Goal: Task Accomplishment & Management: Manage account settings

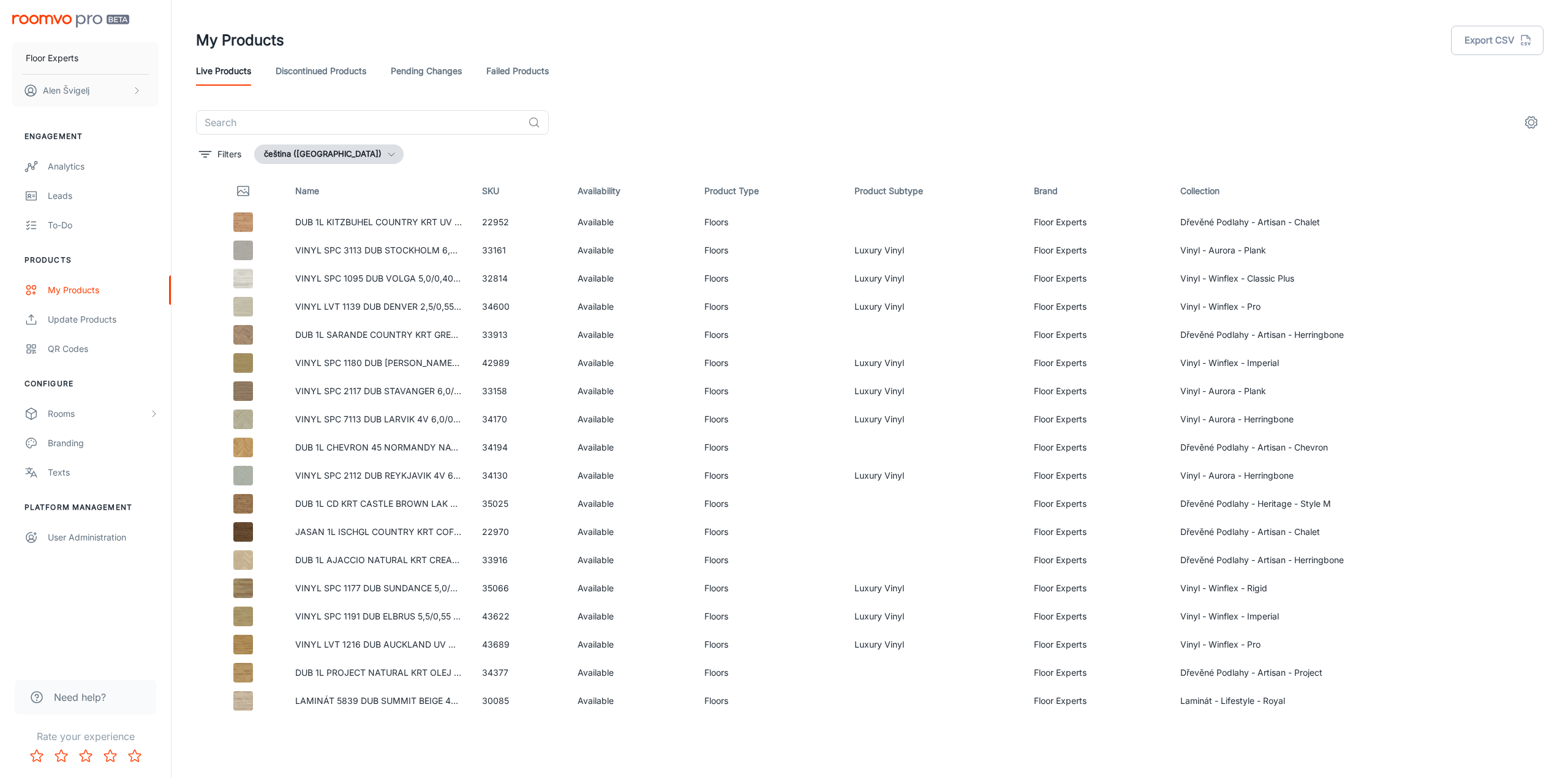
click at [326, 152] on button "čeština ([GEOGRAPHIC_DATA])" at bounding box center [329, 154] width 149 height 20
drag, startPoint x: 1539, startPoint y: 402, endPoint x: 1544, endPoint y: 460, distance: 58.2
click at [1544, 460] on div at bounding box center [784, 389] width 1568 height 778
click at [301, 158] on button "čeština ([GEOGRAPHIC_DATA])" at bounding box center [329, 154] width 149 height 20
click at [48, 470] on div at bounding box center [784, 389] width 1568 height 778
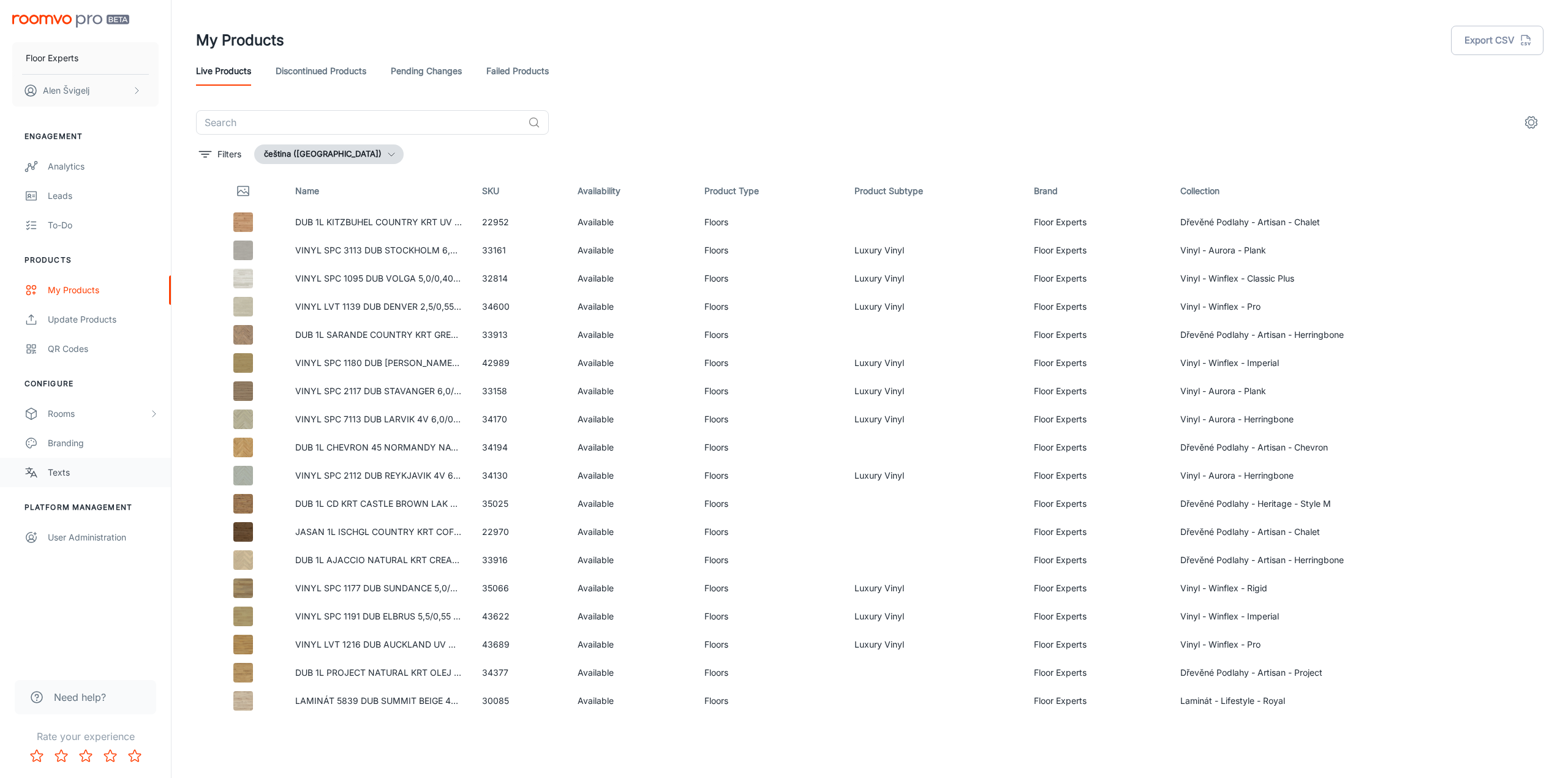
click at [43, 475] on link "Texts" at bounding box center [85, 473] width 171 height 29
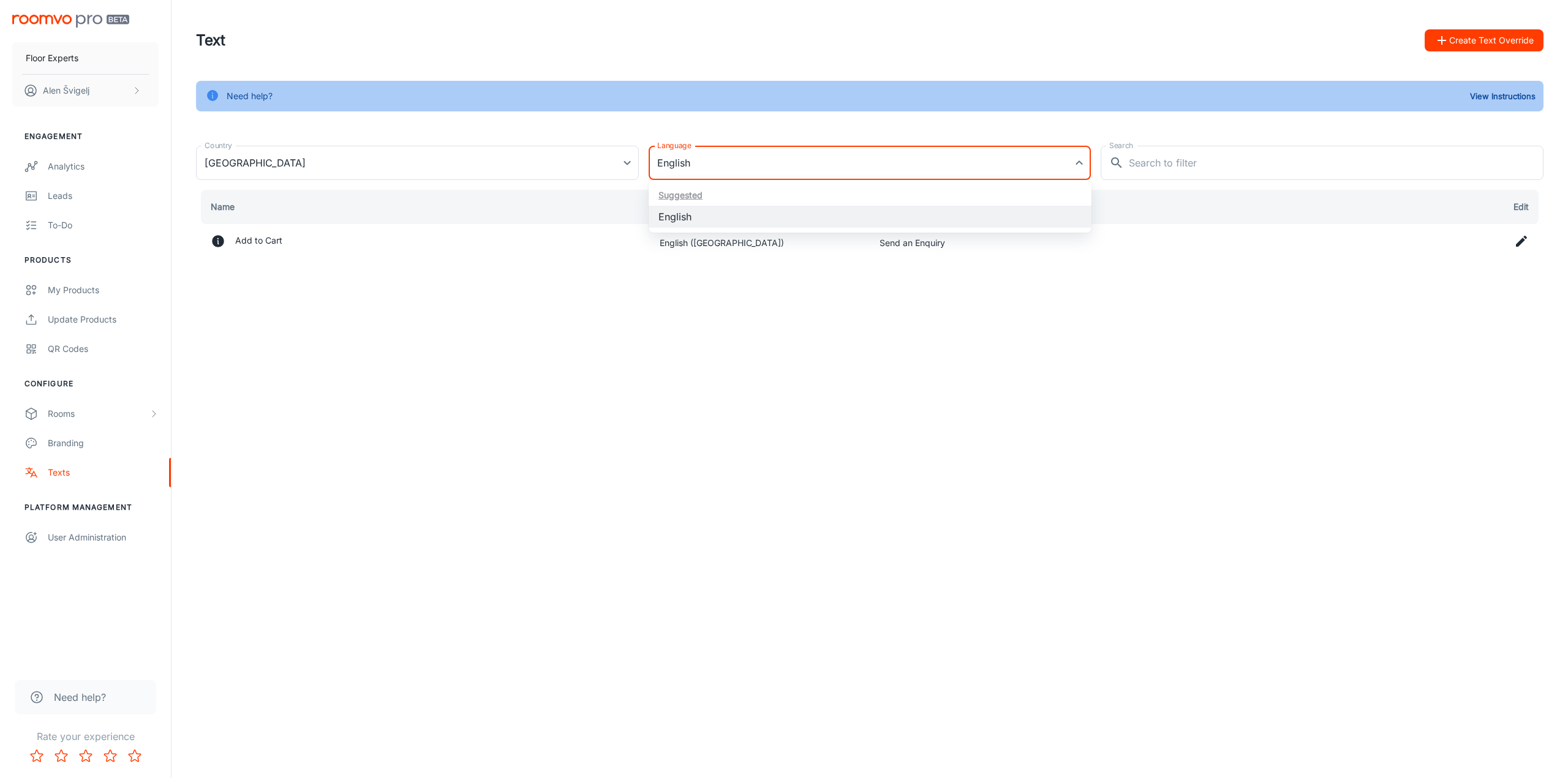
click at [773, 162] on body "Floor Experts [PERSON_NAME] Engagement Analytics Leads To-do Products My Produc…" at bounding box center [784, 389] width 1568 height 778
click at [596, 155] on div at bounding box center [784, 389] width 1568 height 778
click at [592, 160] on body "Floor Experts [PERSON_NAME] Engagement Analytics Leads To-do Products My Produc…" at bounding box center [784, 389] width 1568 height 778
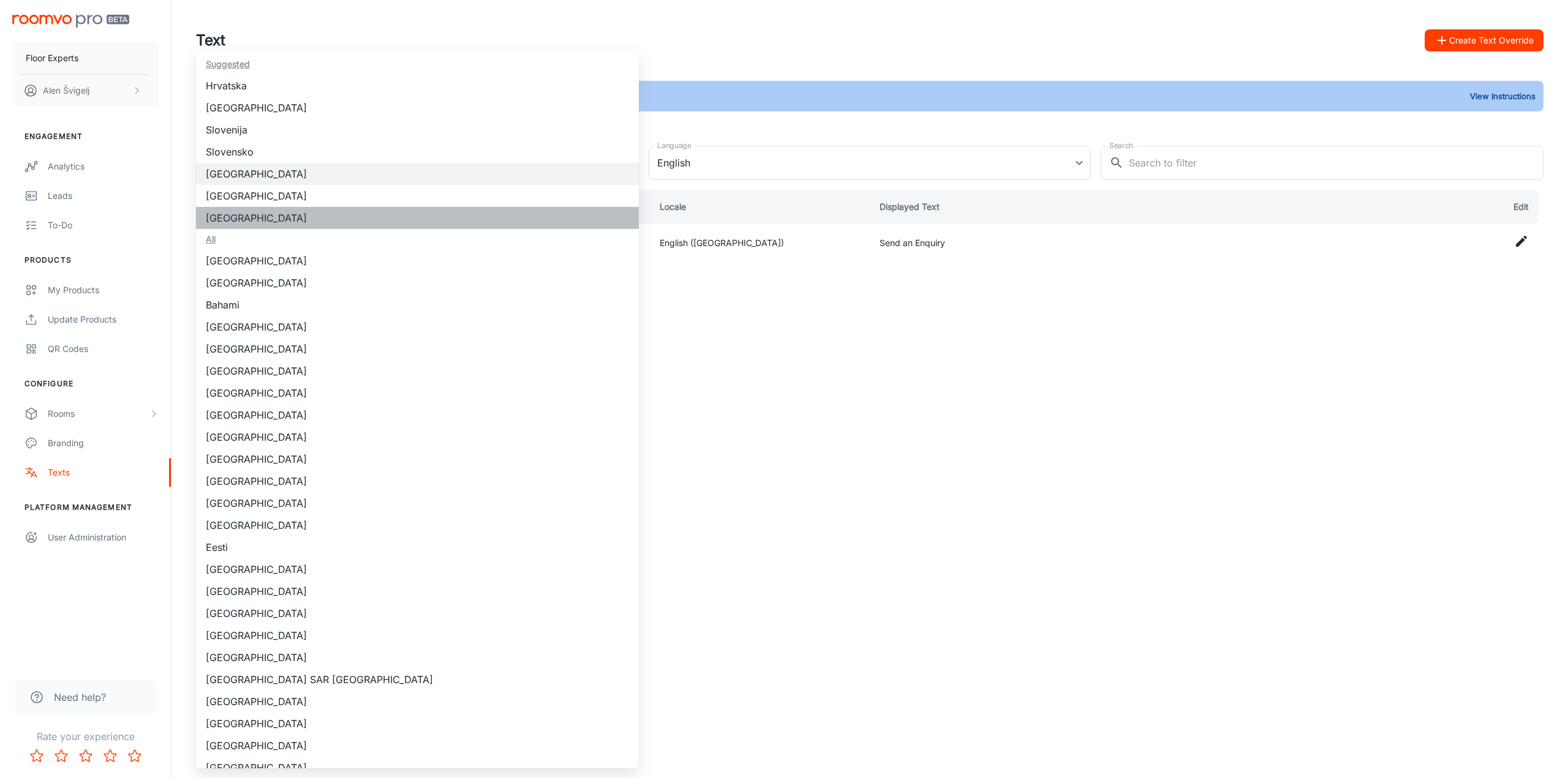
click at [549, 216] on li "[GEOGRAPHIC_DATA]" at bounding box center [417, 218] width 443 height 22
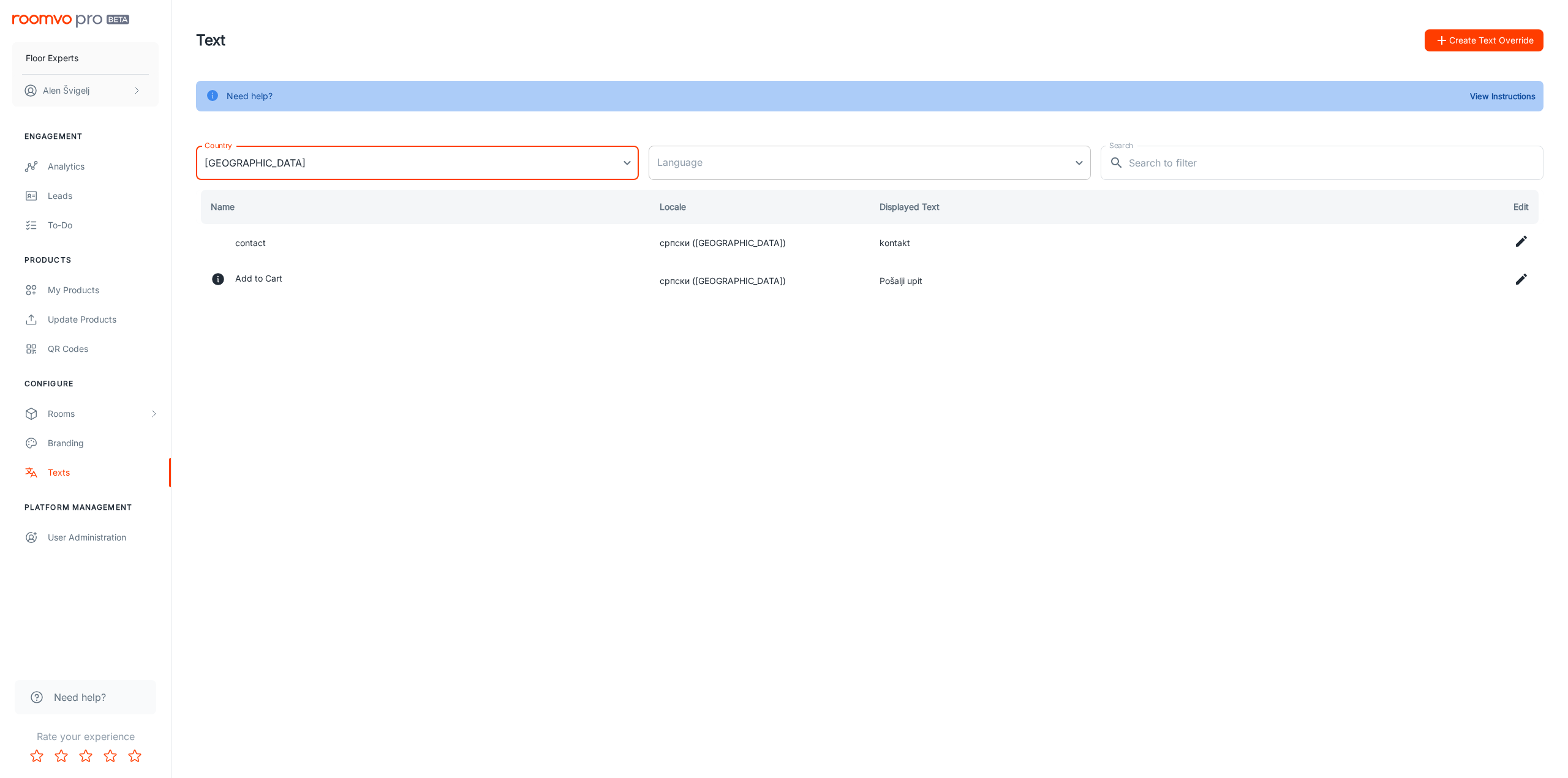
click at [781, 167] on body "Floor Experts [PERSON_NAME] Engagement Analytics Leads To-do Products My Produc…" at bounding box center [784, 389] width 1568 height 778
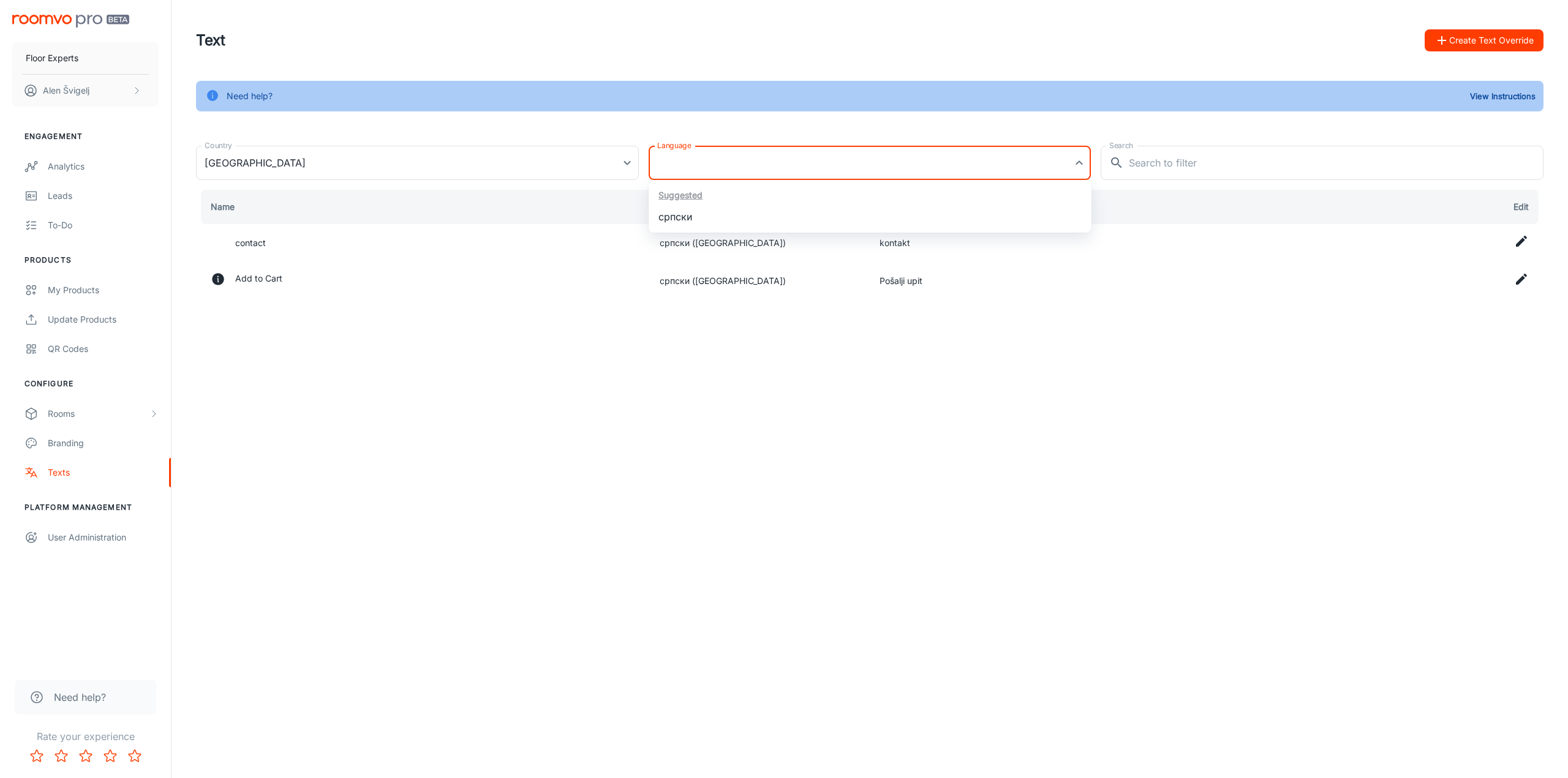
click at [562, 156] on div at bounding box center [784, 389] width 1568 height 778
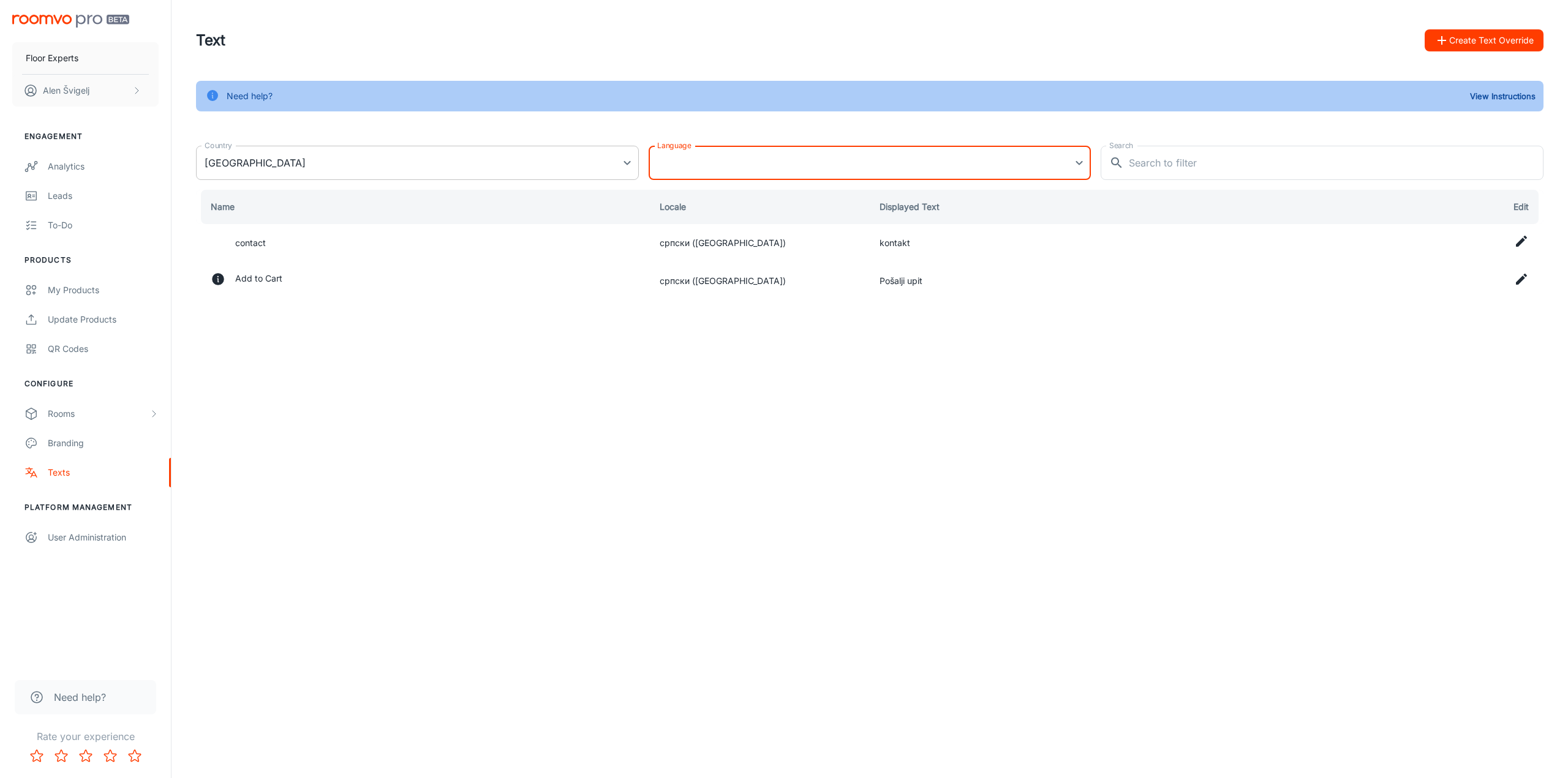
click at [572, 160] on body "Floor Experts [PERSON_NAME] Engagement Analytics Leads To-do Products My Produc…" at bounding box center [784, 389] width 1568 height 778
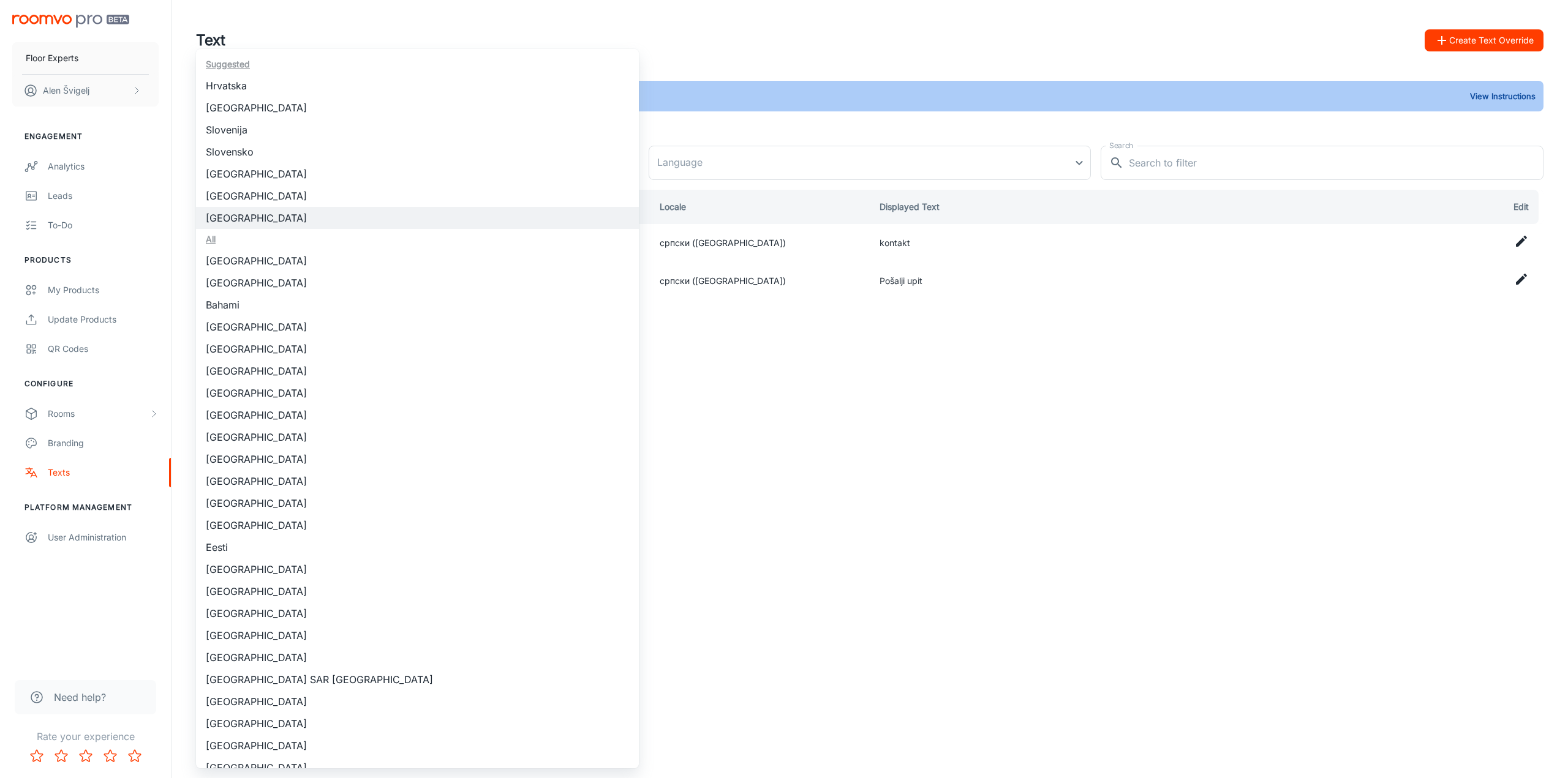
click at [445, 92] on li "Hrvatska" at bounding box center [417, 86] width 443 height 22
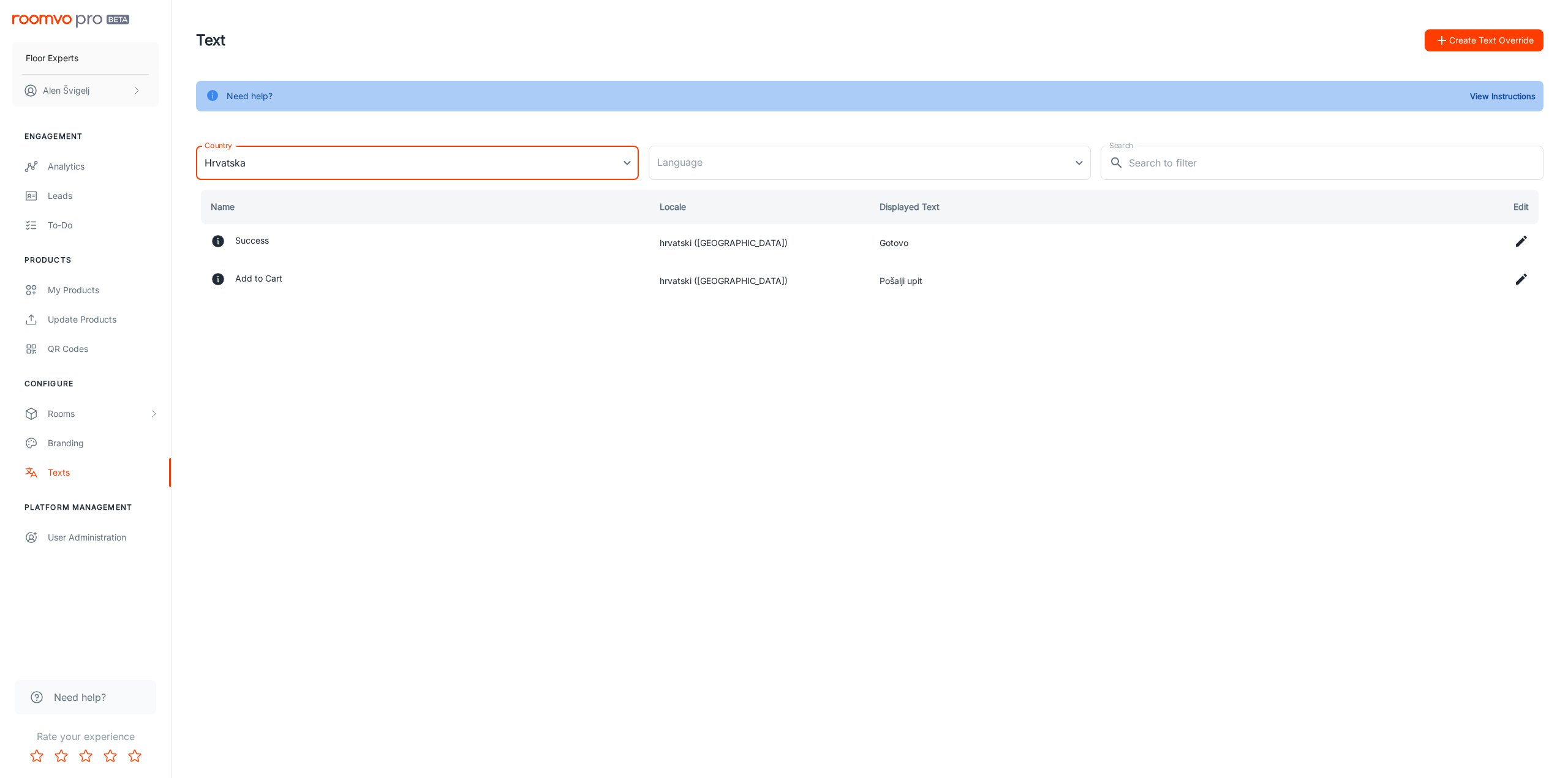
click at [575, 170] on body "Floor Experts [PERSON_NAME] Engagement Analytics Leads To-do Products My Produc…" at bounding box center [784, 389] width 1568 height 778
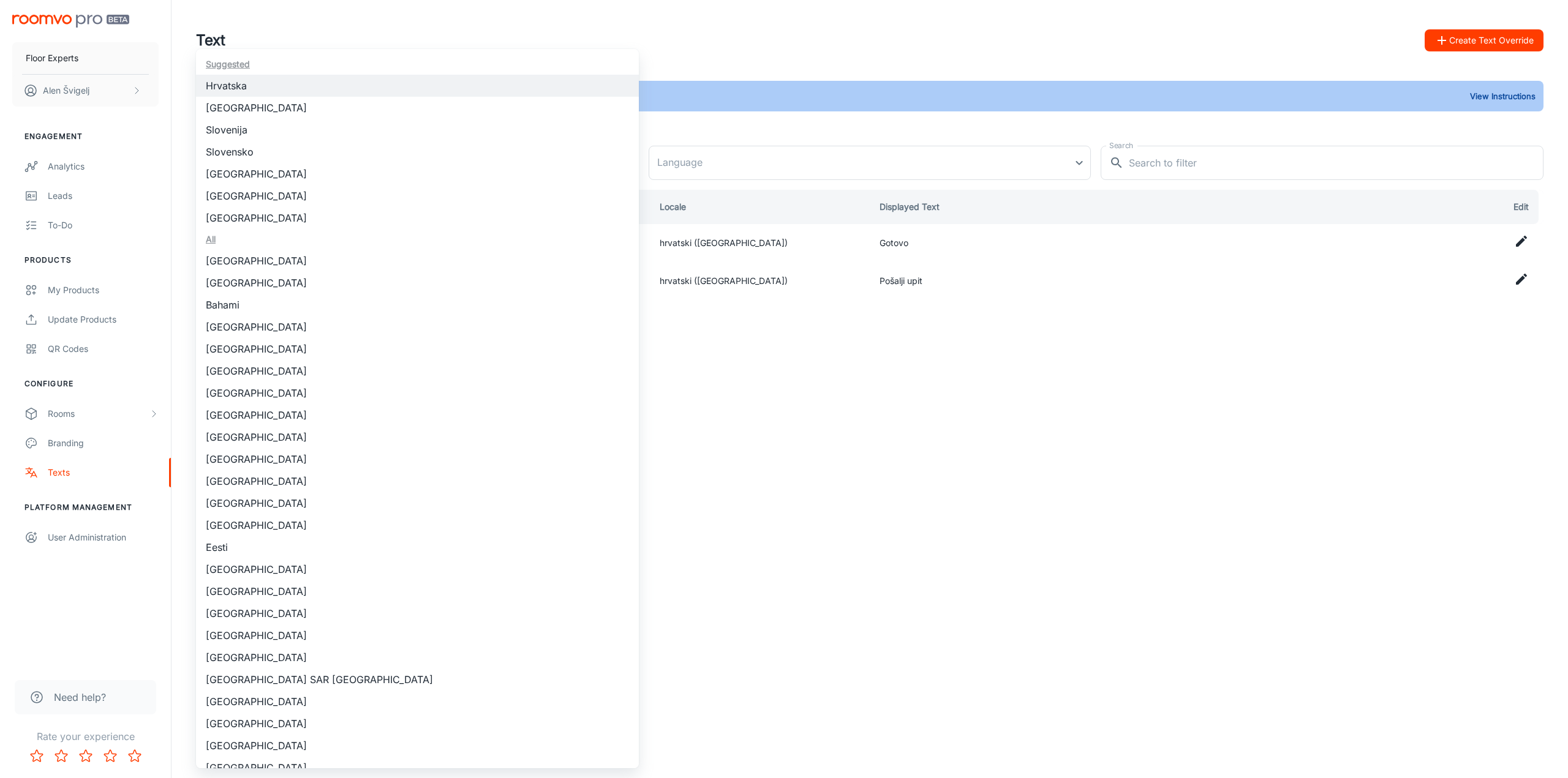
click at [449, 109] on li "[GEOGRAPHIC_DATA]" at bounding box center [417, 107] width 443 height 22
click at [535, 174] on body "Floor Experts [PERSON_NAME] Engagement Analytics Leads To-do Products My Produc…" at bounding box center [784, 389] width 1568 height 778
click at [505, 135] on li "Slovenija" at bounding box center [417, 130] width 443 height 22
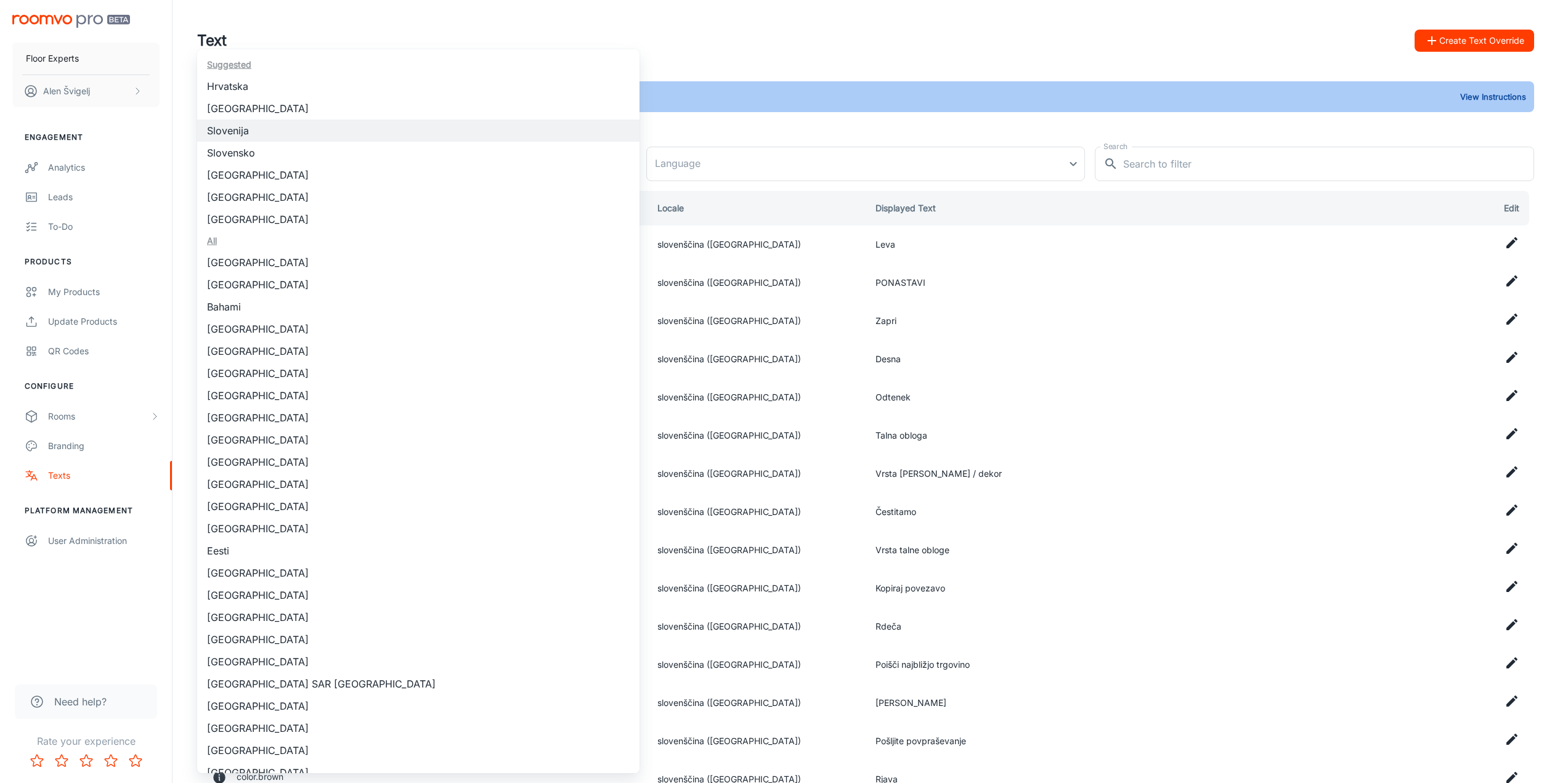
click at [515, 158] on body "Floor Experts [PERSON_NAME] Engagement Analytics Leads To-do Products My Produc…" at bounding box center [784, 391] width 1568 height 783
click at [472, 84] on li "Hrvatska" at bounding box center [418, 86] width 443 height 22
type input "Hrvatska"
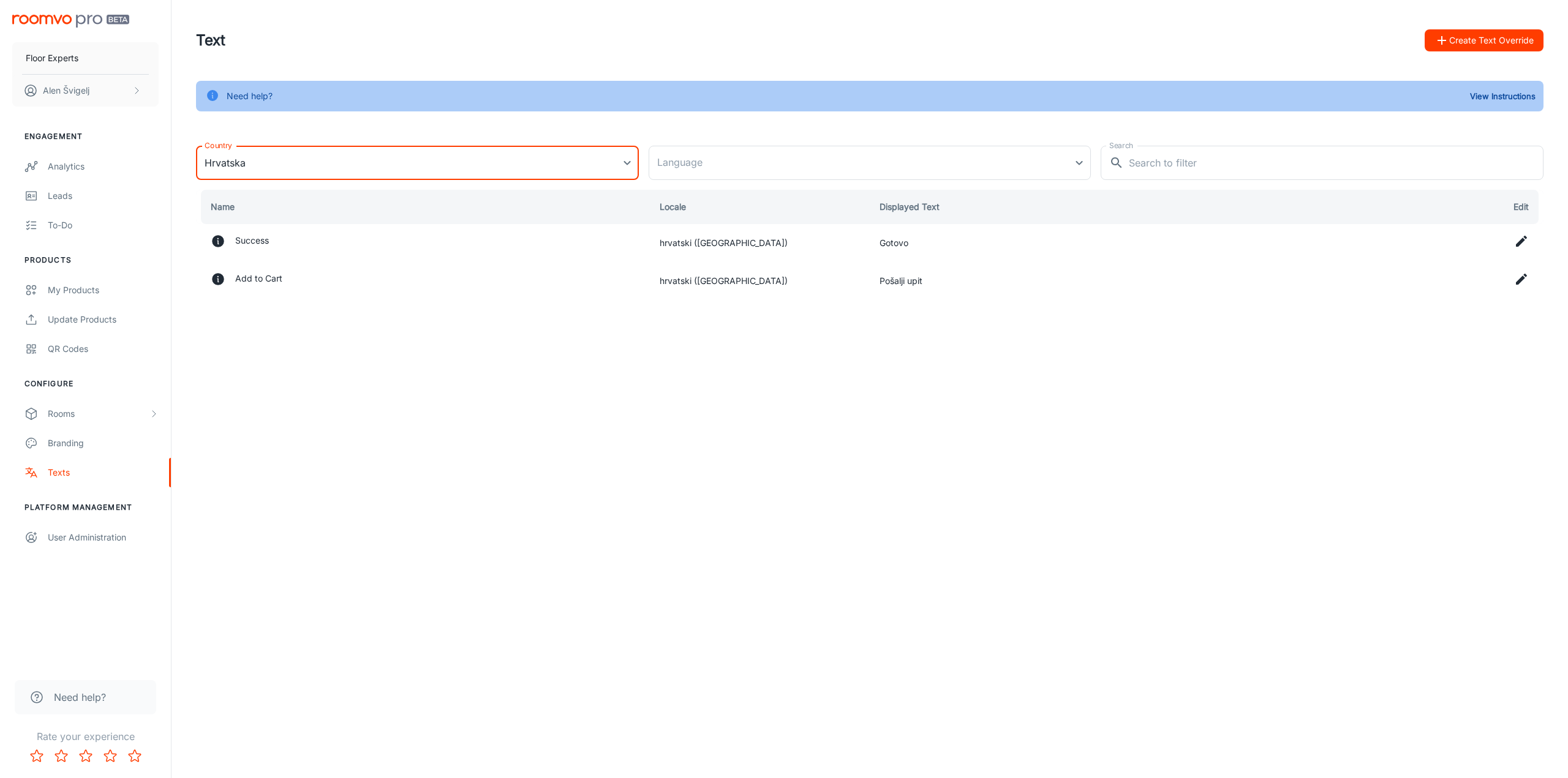
click at [441, 164] on body "Floor Experts [PERSON_NAME] Engagement Analytics Leads To-do Products My Produc…" at bounding box center [784, 389] width 1568 height 778
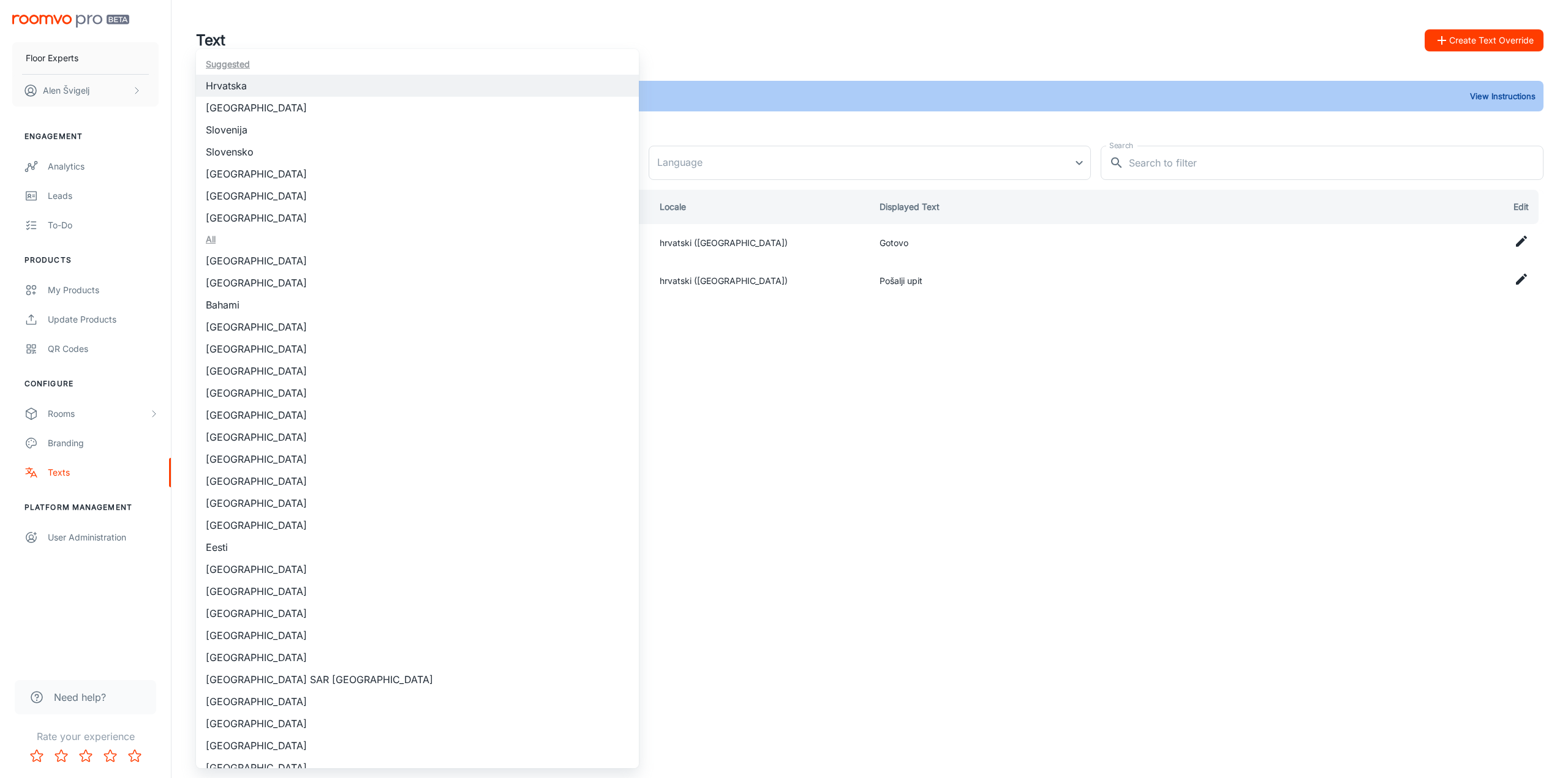
click at [88, 285] on div at bounding box center [784, 389] width 1568 height 778
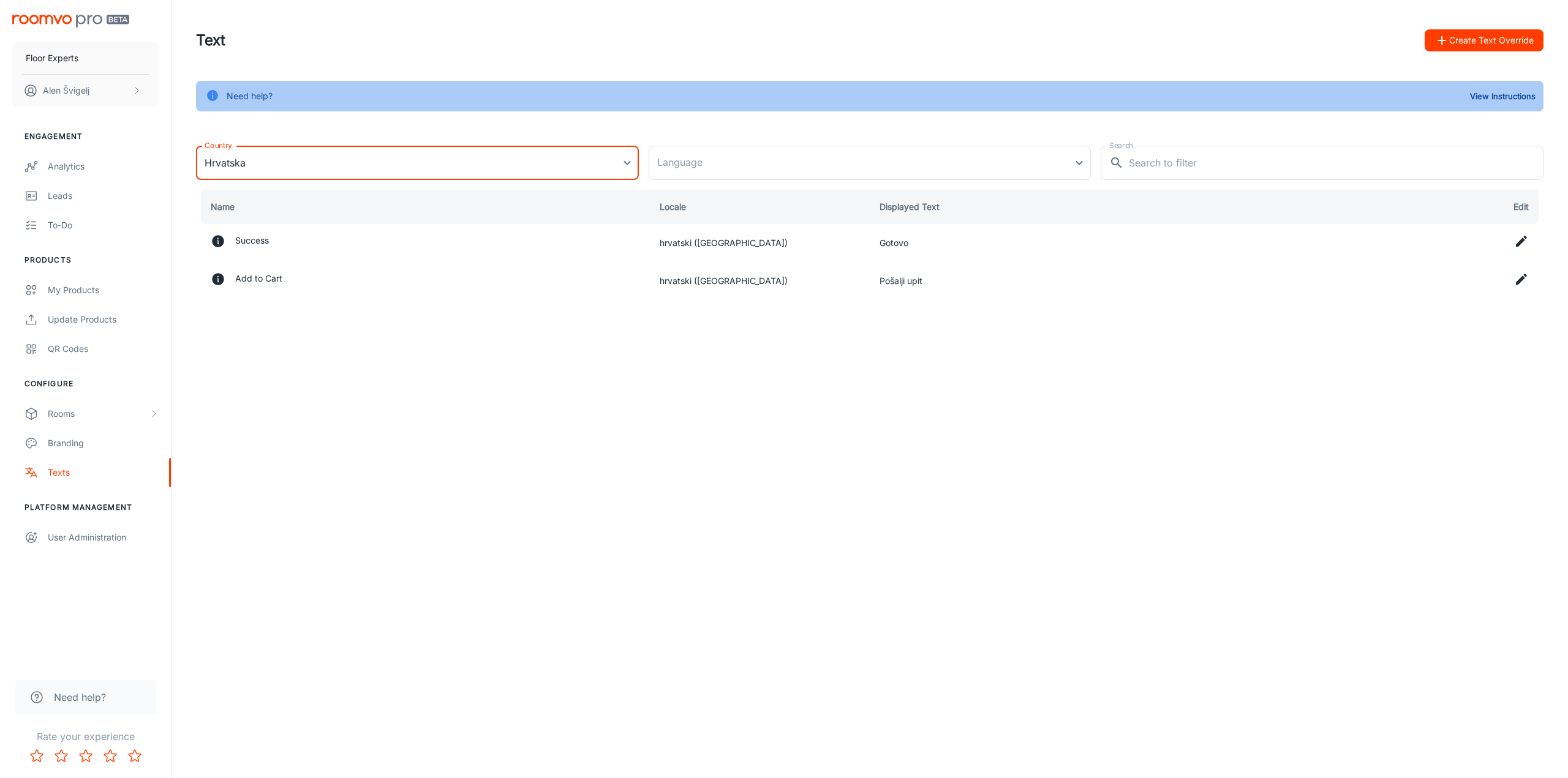
click at [77, 292] on div "Suggested [GEOGRAPHIC_DATA] [GEOGRAPHIC_DATA] [GEOGRAPHIC_DATA] [GEOGRAPHIC_DAT…" at bounding box center [784, 389] width 1568 height 778
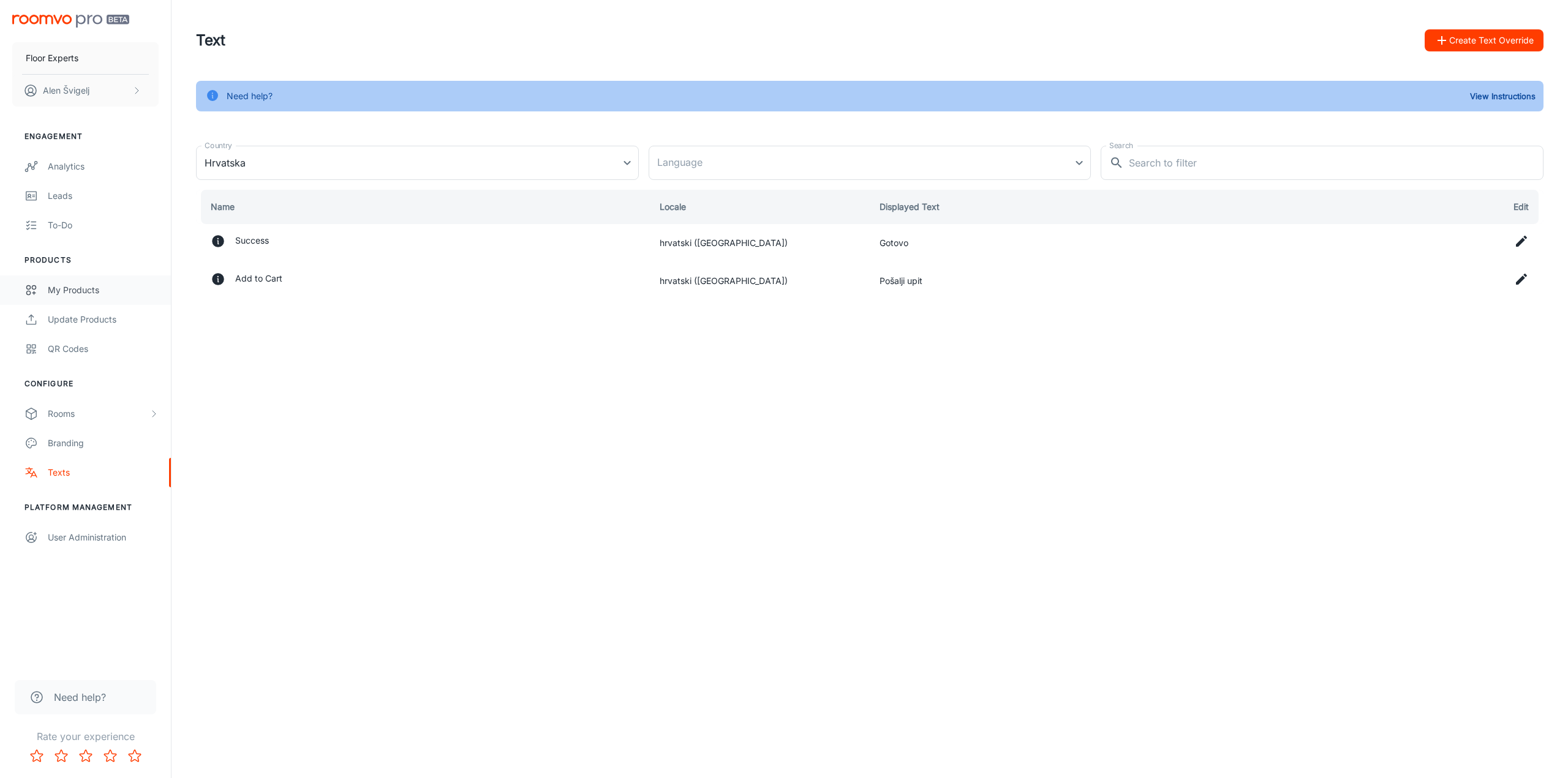
click at [77, 292] on div "My Products" at bounding box center [103, 290] width 111 height 13
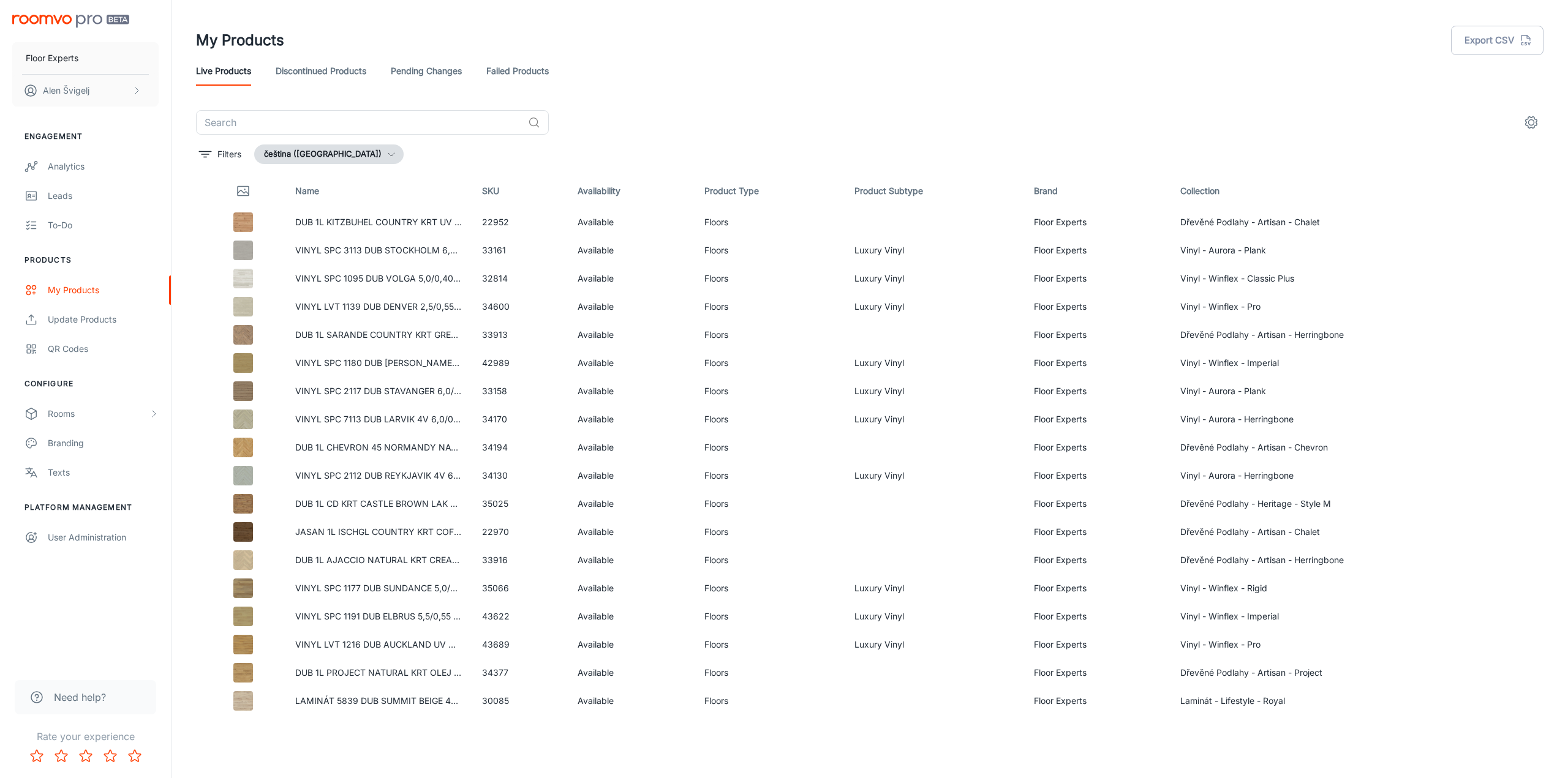
click at [387, 158] on icon "button" at bounding box center [391, 154] width 10 height 10
